Goal: Information Seeking & Learning: Learn about a topic

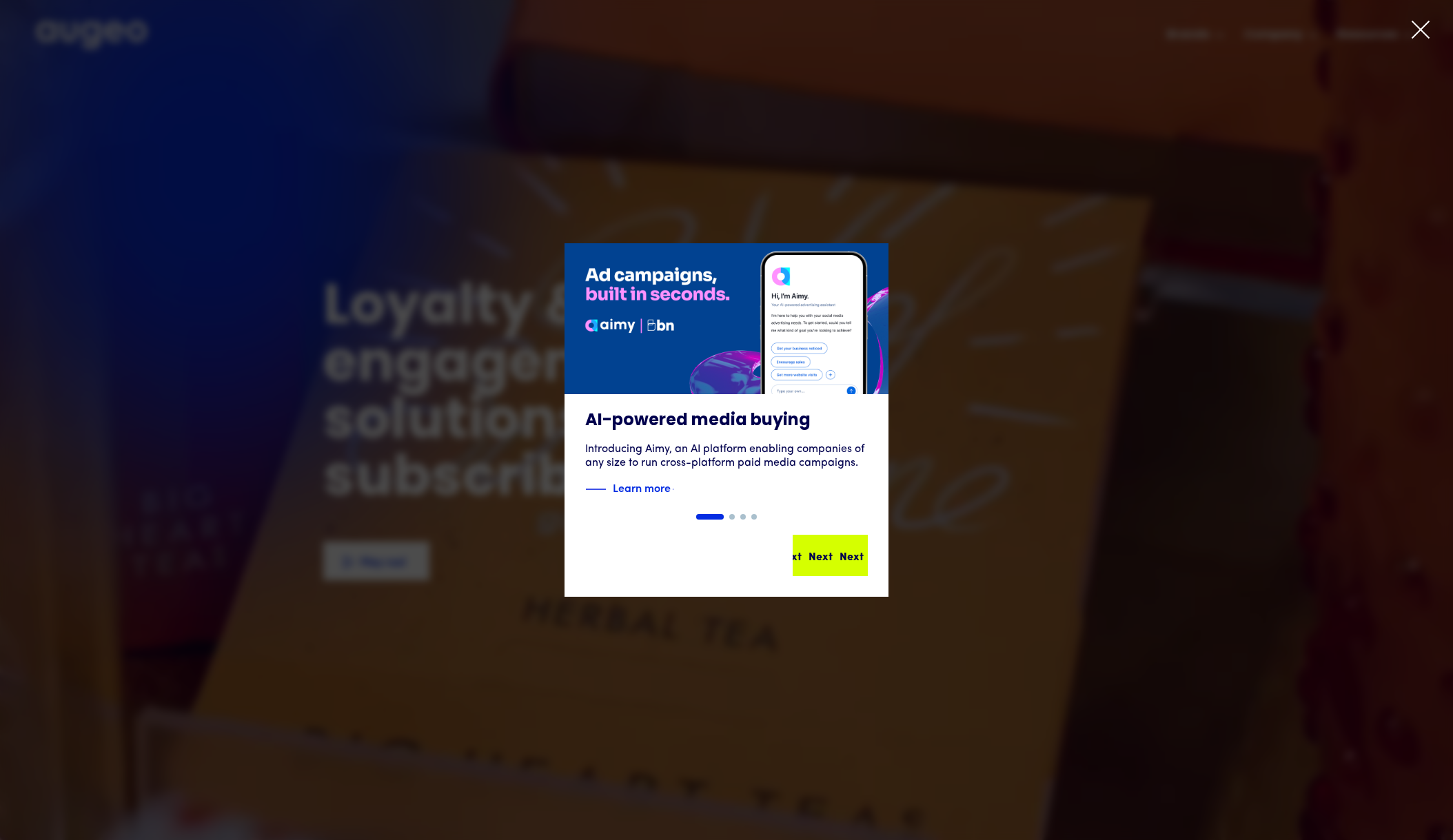
click at [840, 576] on link "Next Next Next Next Next" at bounding box center [829, 556] width 75 height 42
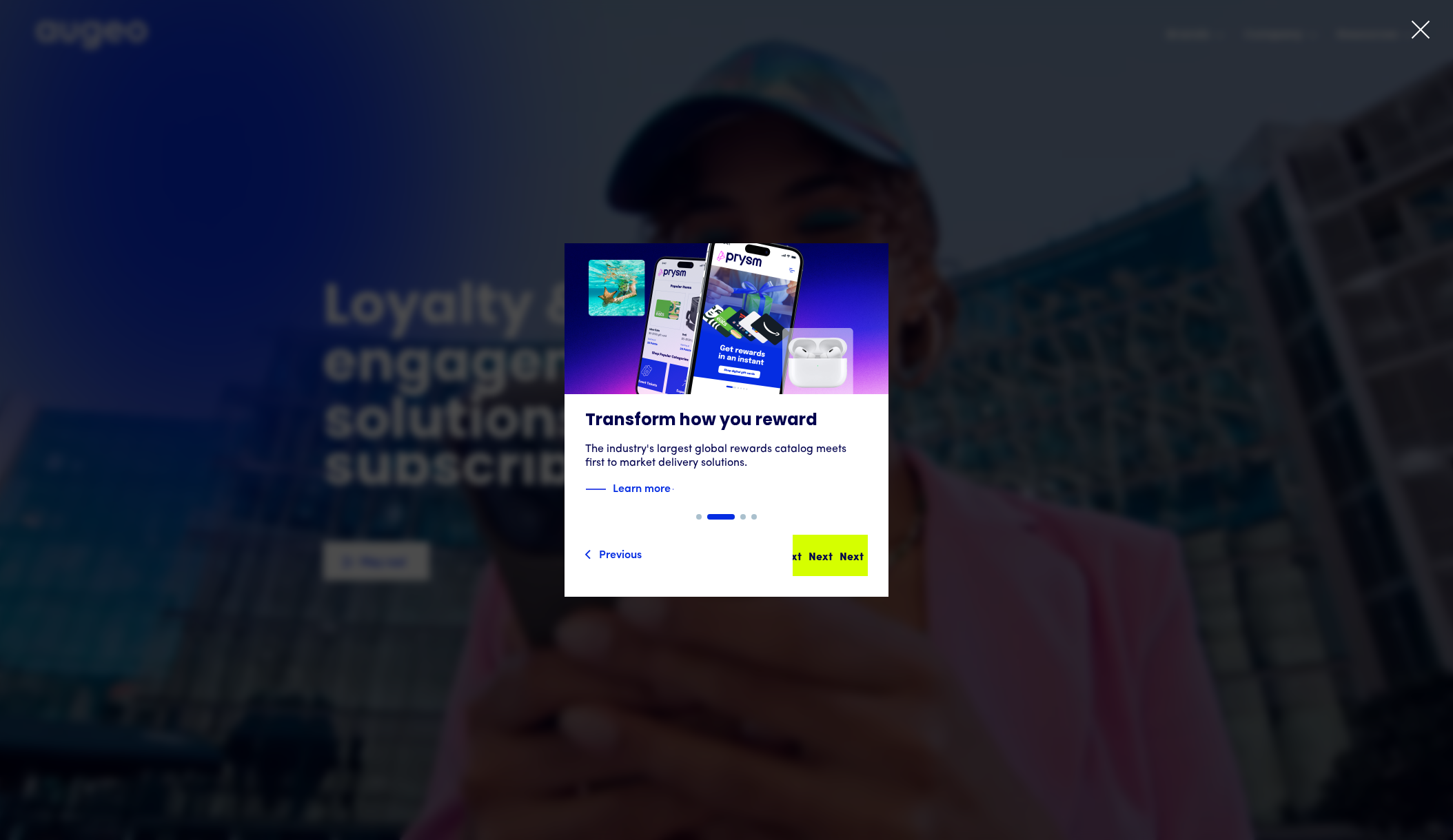
click at [841, 558] on div "Next" at bounding box center [851, 555] width 24 height 16
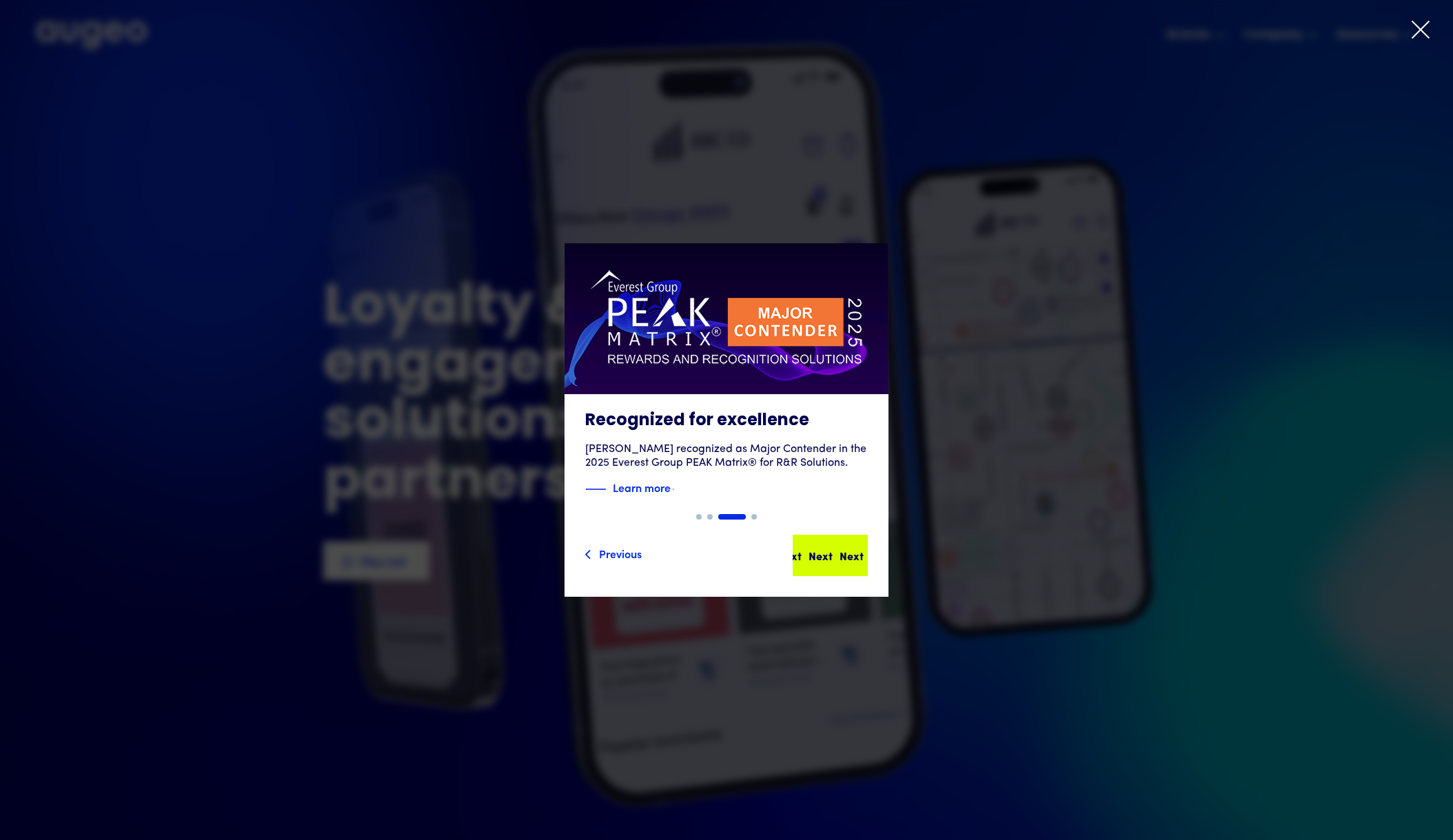
click at [841, 559] on div "Next" at bounding box center [851, 555] width 24 height 16
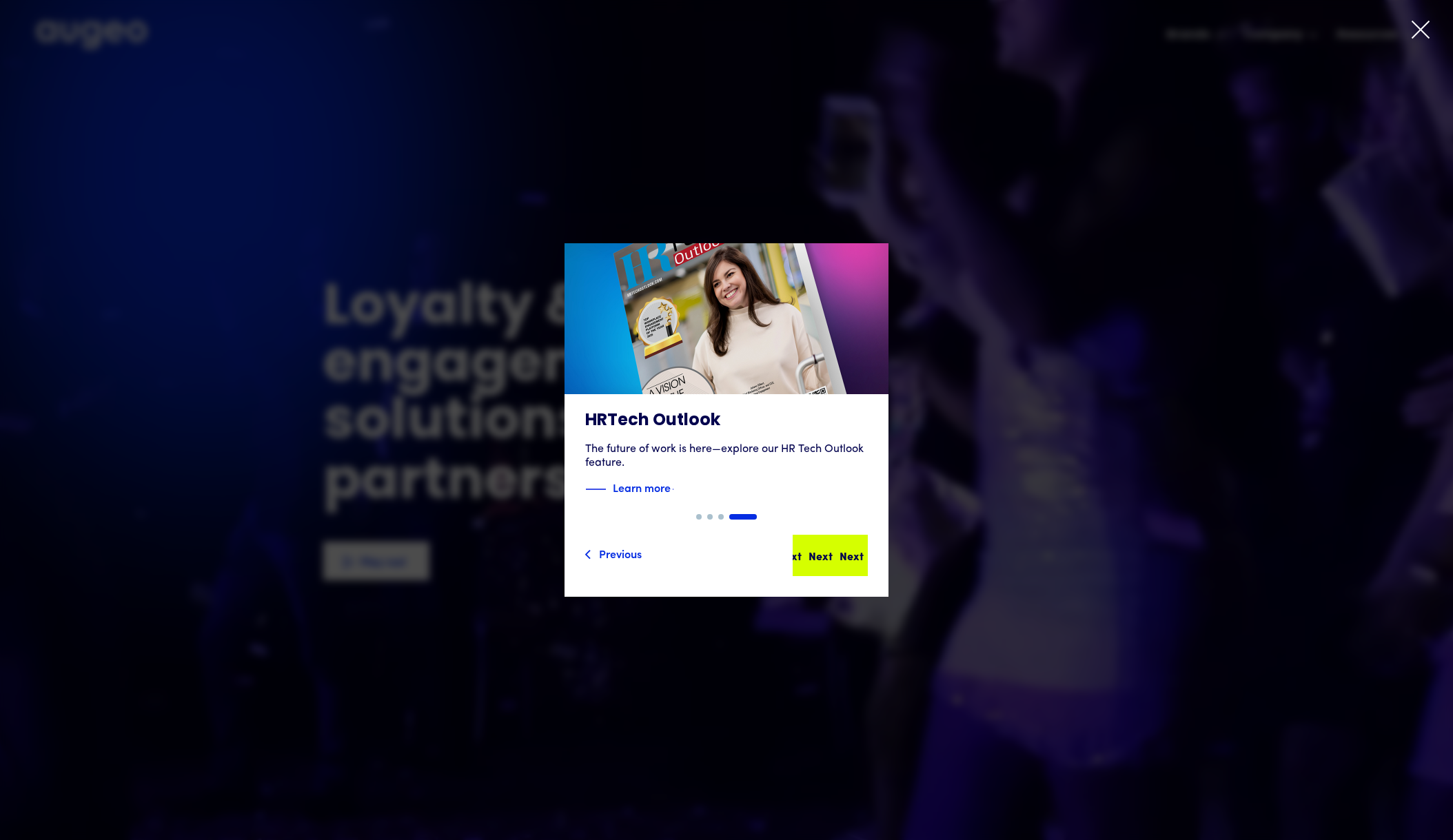
click at [841, 559] on div "Next" at bounding box center [851, 555] width 24 height 16
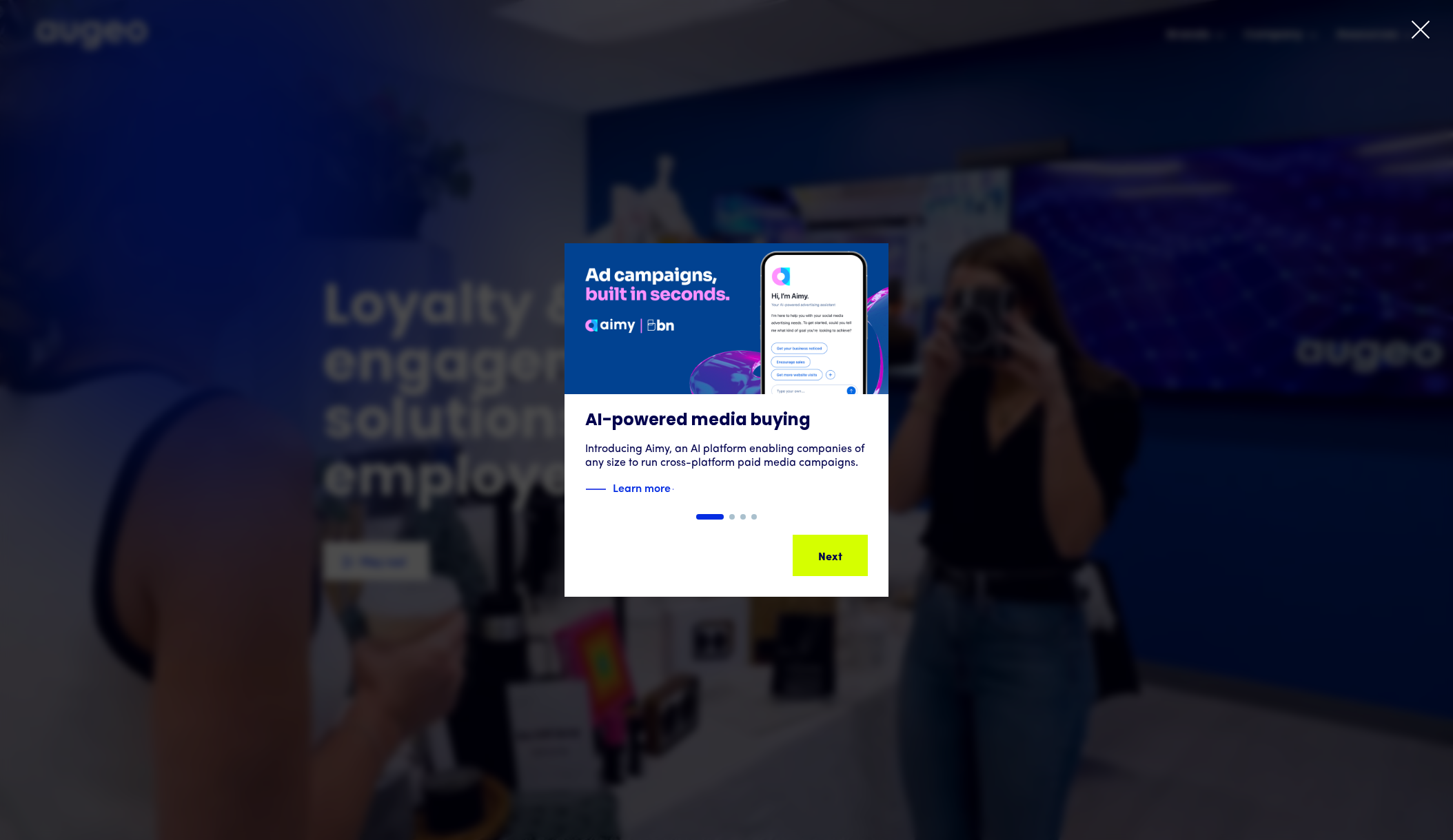
click at [841, 559] on div "Next" at bounding box center [851, 555] width 24 height 16
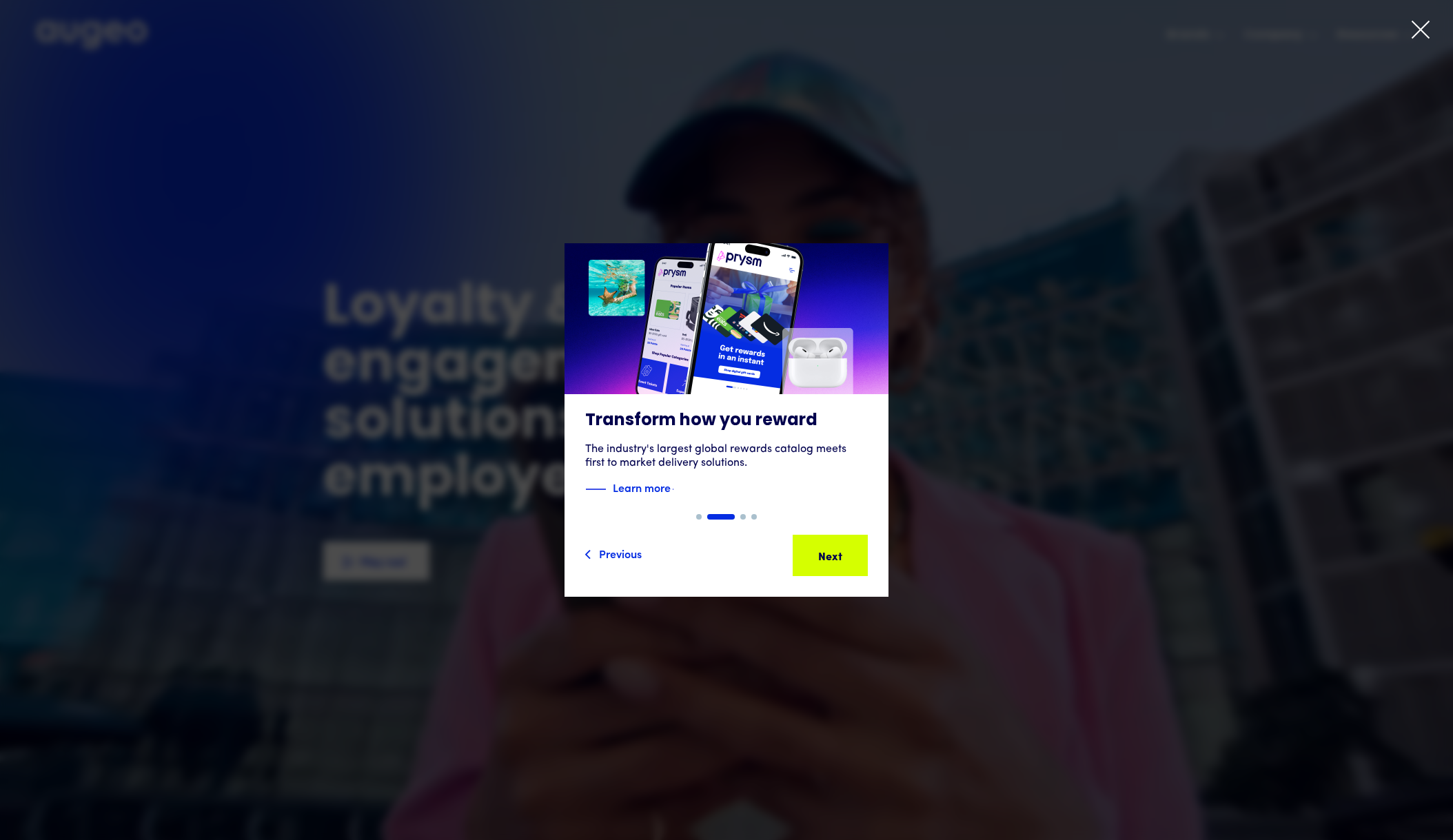
click at [1154, 381] on div "2 of 4" at bounding box center [726, 420] width 1453 height 354
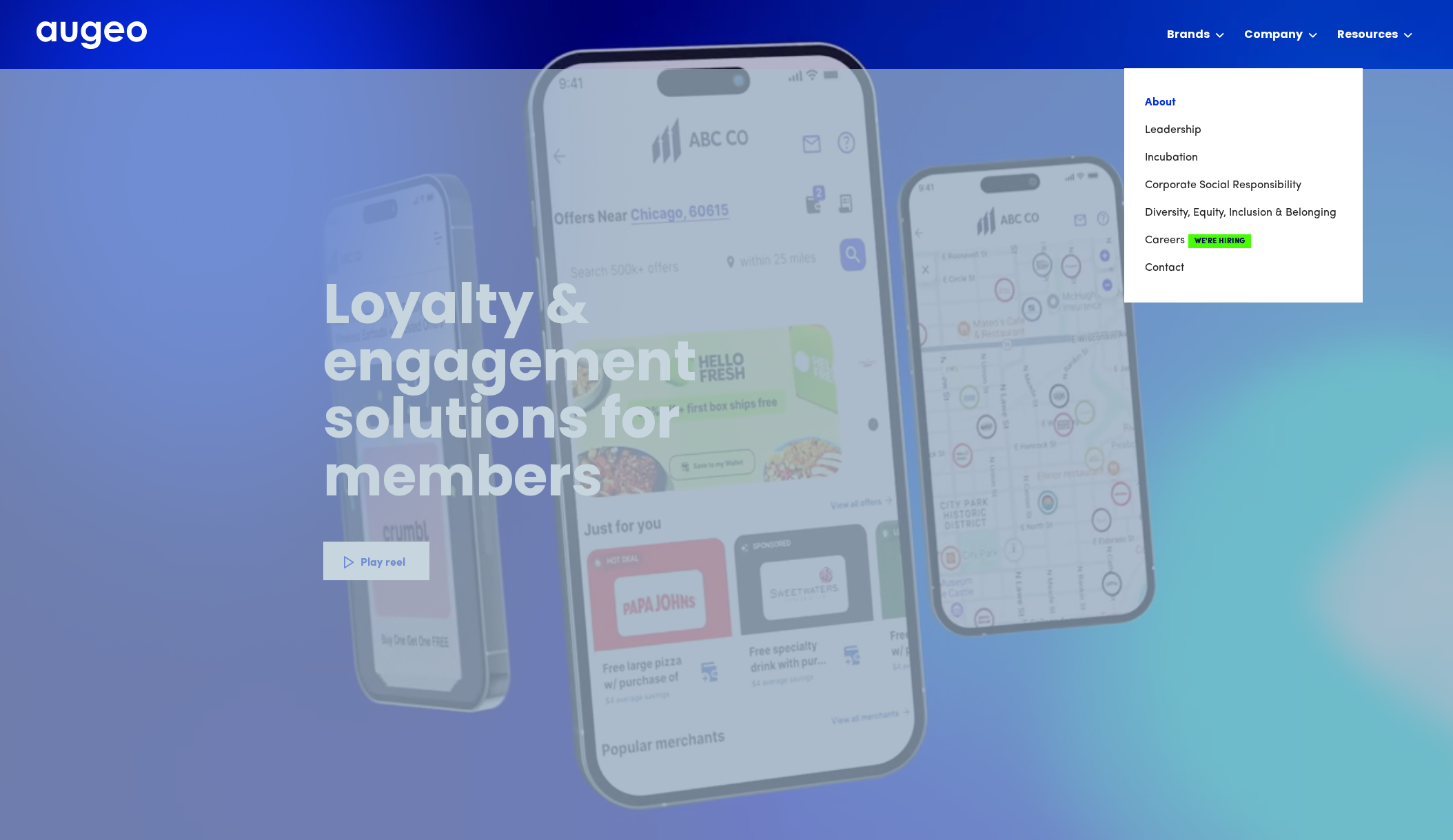
click at [1171, 99] on link "About" at bounding box center [1243, 102] width 197 height 28
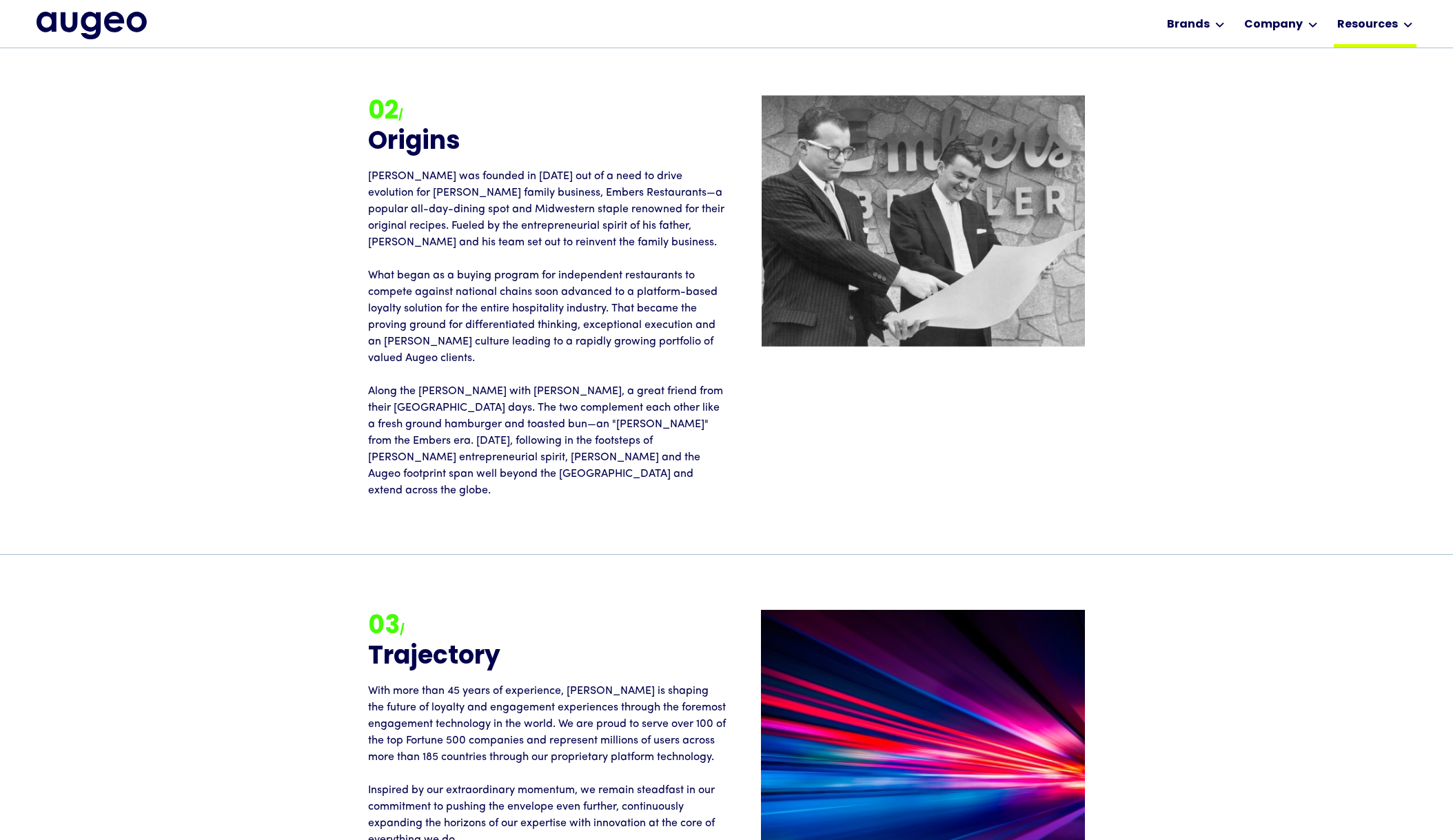
scroll to position [2010, 0]
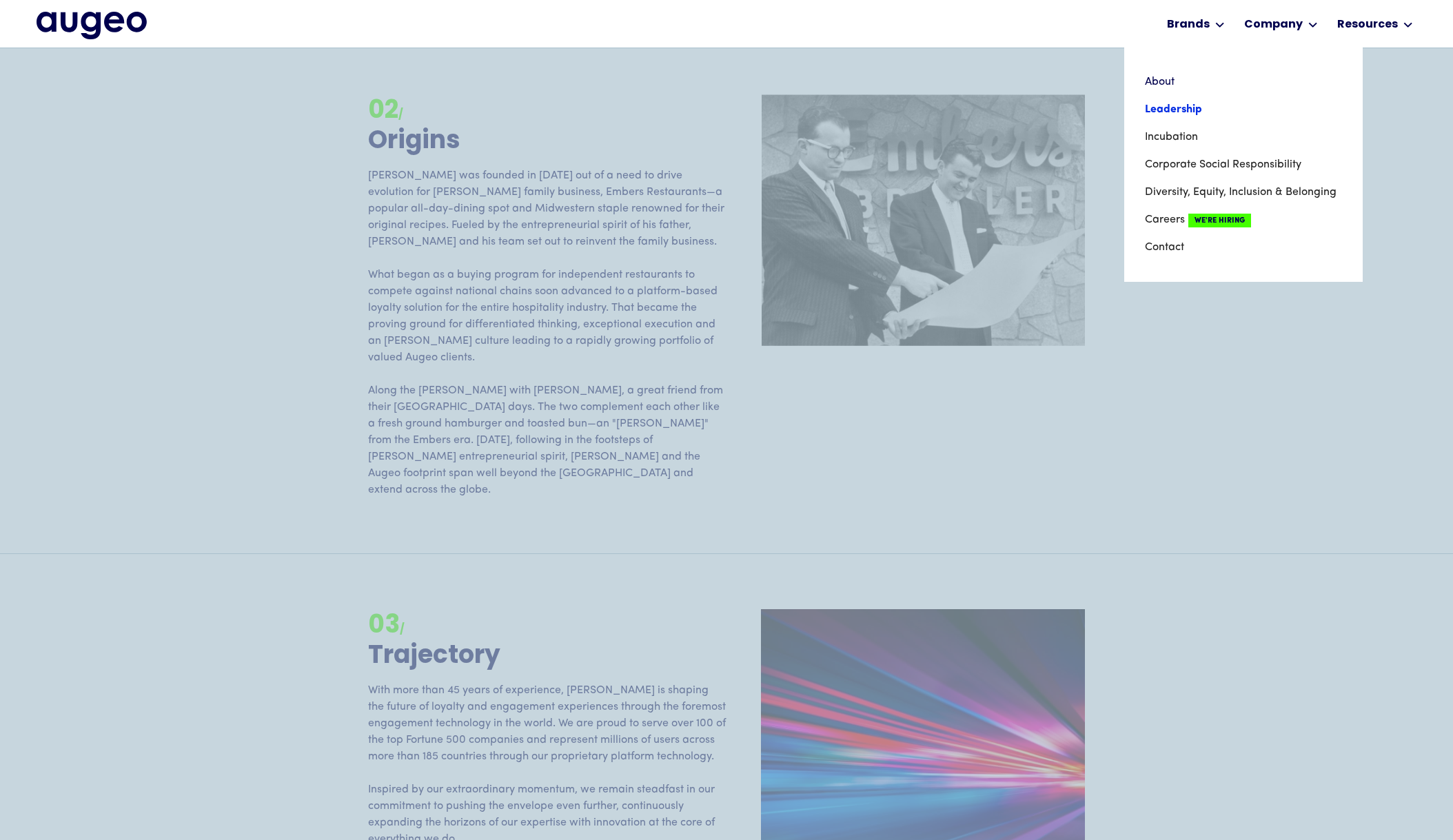
click at [1169, 105] on link "Leadership" at bounding box center [1243, 109] width 197 height 28
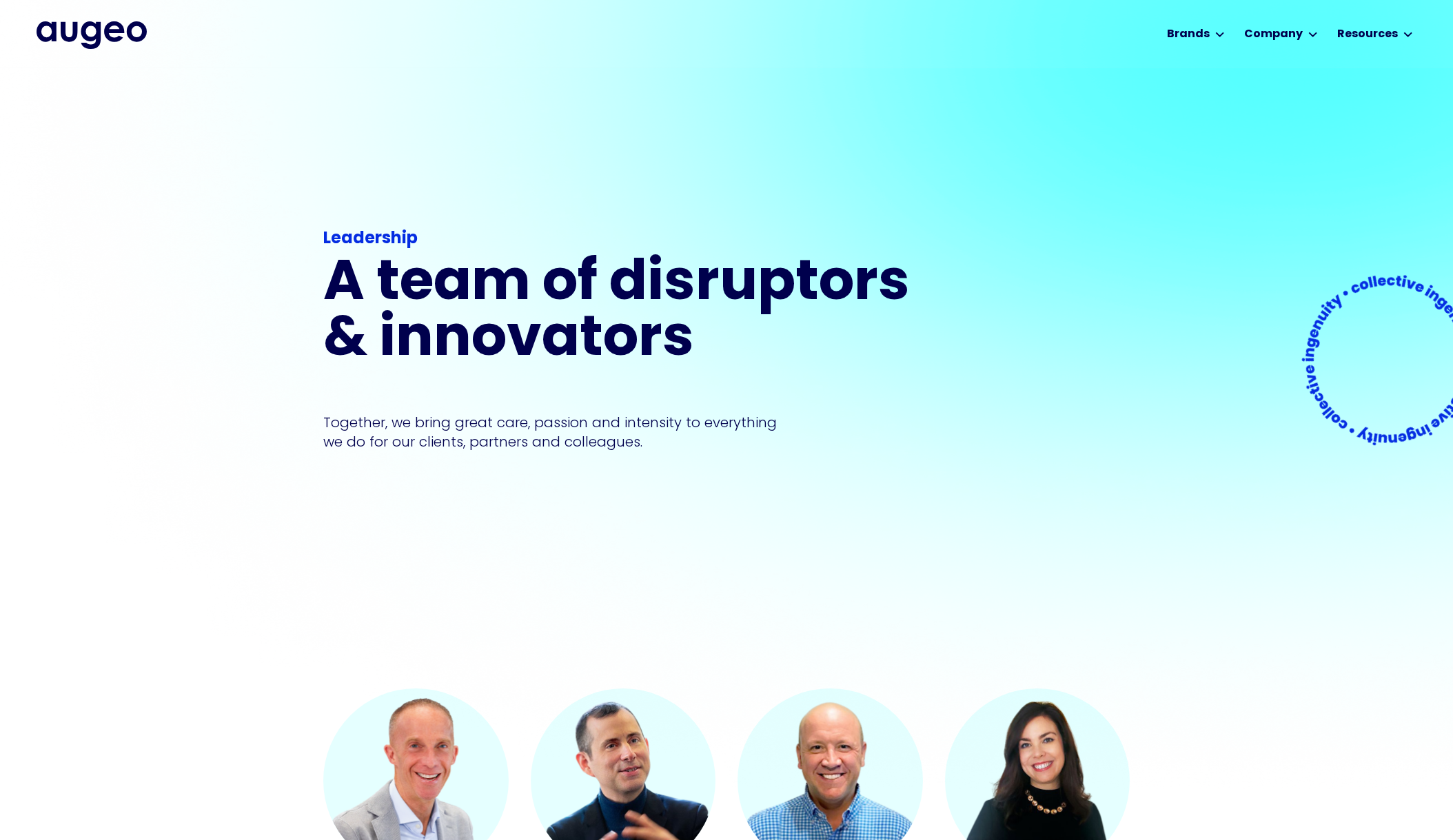
scroll to position [1, 0]
